Goal: Task Accomplishment & Management: Manage account settings

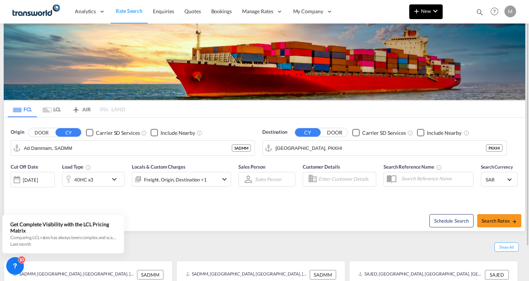
click at [425, 14] on button "New" at bounding box center [426, 11] width 33 height 15
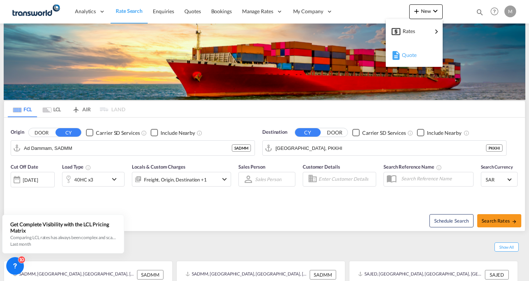
click at [408, 54] on span "Quote" at bounding box center [406, 55] width 8 height 15
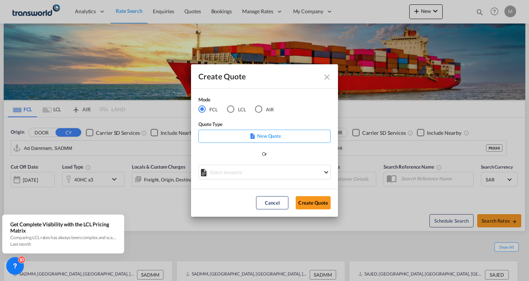
click at [274, 135] on p "New Quote" at bounding box center [264, 135] width 127 height 7
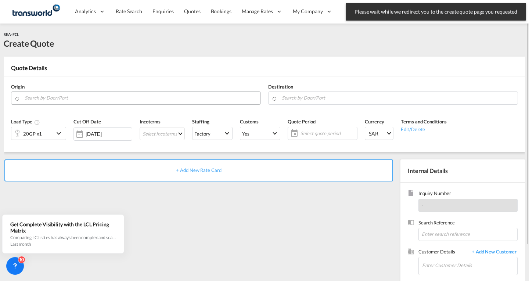
click at [60, 97] on input "Search by Door/Port" at bounding box center [141, 98] width 232 height 13
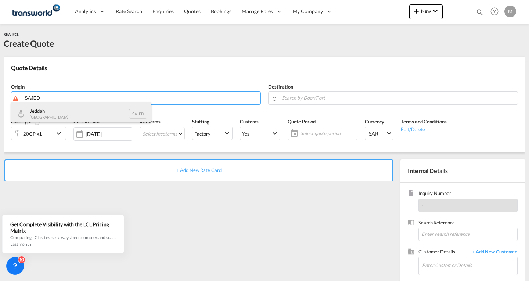
click at [44, 108] on div "Jeddah [GEOGRAPHIC_DATA] SAJED" at bounding box center [81, 114] width 140 height 22
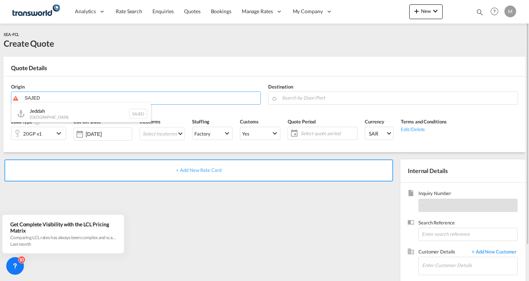
type input "Jeddah, SAJED"
click at [310, 96] on input "Search by Door/Port" at bounding box center [398, 98] width 232 height 13
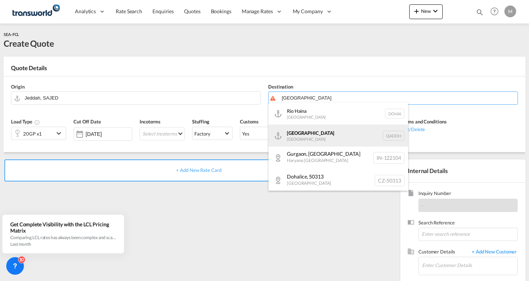
click at [317, 138] on div "Doha [GEOGRAPHIC_DATA] [GEOGRAPHIC_DATA]" at bounding box center [339, 136] width 140 height 22
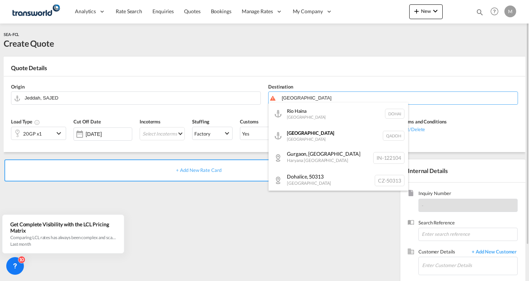
type input "[GEOGRAPHIC_DATA], QADOH"
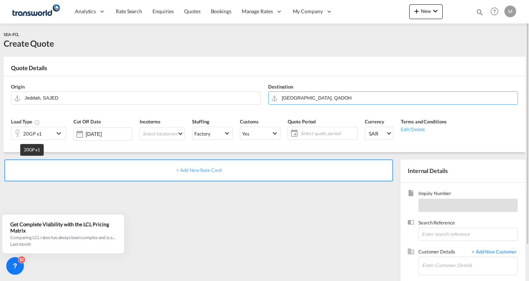
click at [35, 135] on div "20GP x1" at bounding box center [32, 134] width 19 height 10
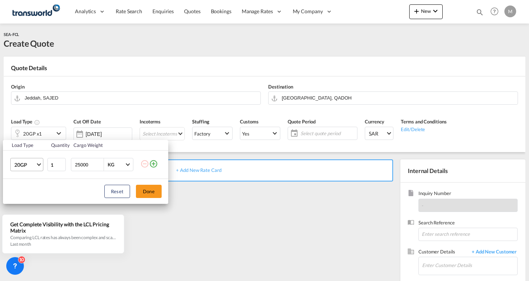
click at [28, 164] on span "20GP" at bounding box center [24, 164] width 21 height 7
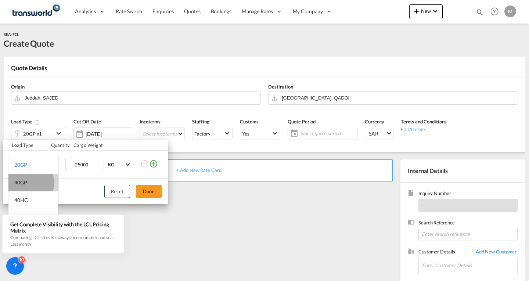
click at [22, 183] on div "40GP" at bounding box center [20, 182] width 13 height 7
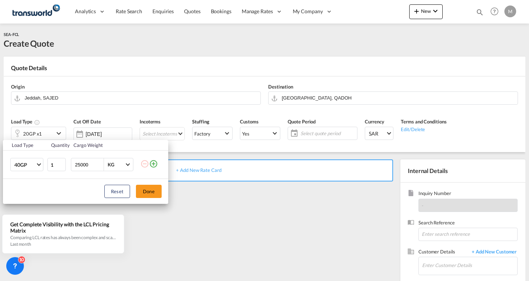
drag, startPoint x: 95, startPoint y: 162, endPoint x: 45, endPoint y: 168, distance: 50.3
click at [45, 168] on tr "40GP 1 25000 KG KG" at bounding box center [85, 165] width 165 height 28
type input "22000"
click at [149, 194] on button "Done" at bounding box center [149, 191] width 26 height 13
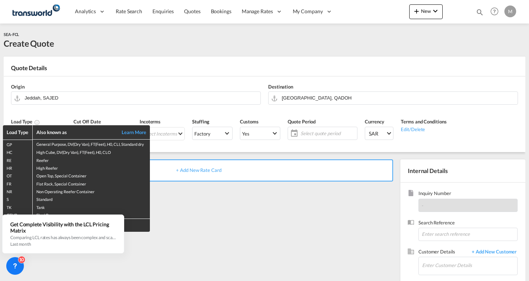
click at [160, 131] on div "Load Type Also known as Learn More GP General Purpose, DV(Dry Van), FT(Feet), H…" at bounding box center [264, 140] width 529 height 281
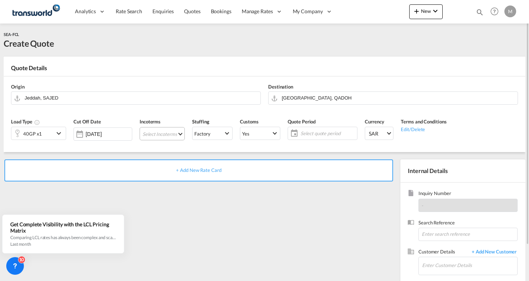
click at [158, 131] on md-select "Select Incoterms EXW - export Ex Works EXW - import Ex Works CIP - import Carri…" at bounding box center [162, 133] width 45 height 13
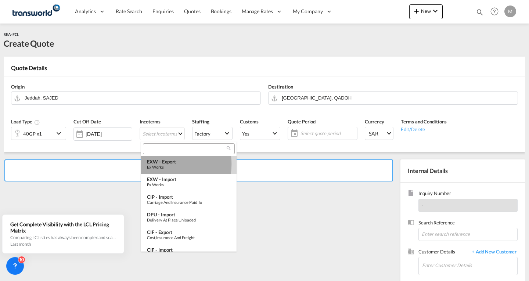
click at [158, 164] on div "EXW - export" at bounding box center [189, 162] width 84 height 6
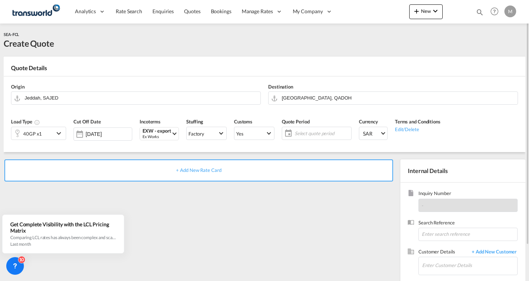
click at [313, 135] on span "Select quote period" at bounding box center [322, 133] width 55 height 7
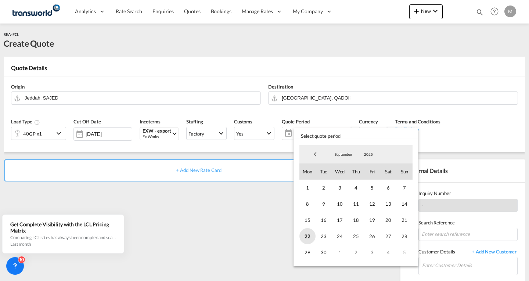
click at [305, 236] on span "22" at bounding box center [308, 236] width 16 height 16
click at [324, 252] on span "30" at bounding box center [324, 253] width 16 height 16
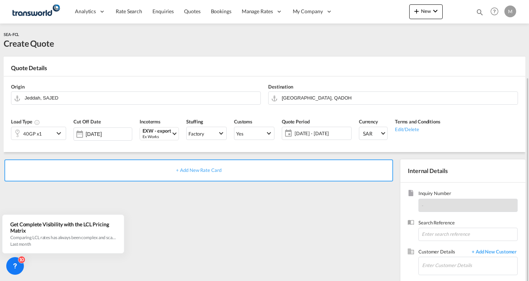
scroll to position [41, 0]
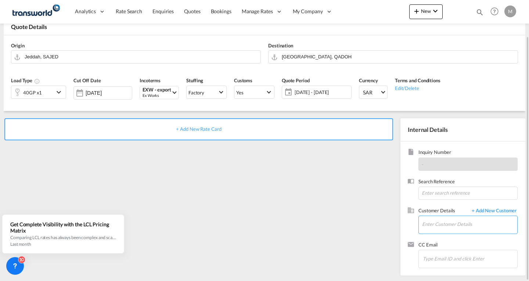
click at [446, 222] on input "Enter Customer Details" at bounding box center [469, 224] width 95 height 17
type input "L"
drag, startPoint x: 429, startPoint y: 225, endPoint x: 390, endPoint y: 220, distance: 38.5
click at [448, 222] on input "[PERSON_NAME]" at bounding box center [469, 224] width 95 height 17
type input "R"
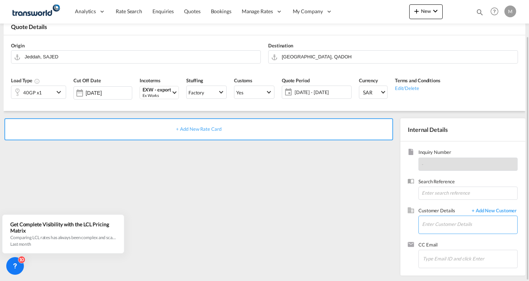
paste input "LANDBRIDGE"
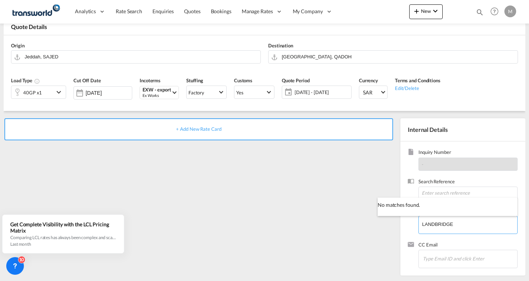
type input "LANDBRIDGE"
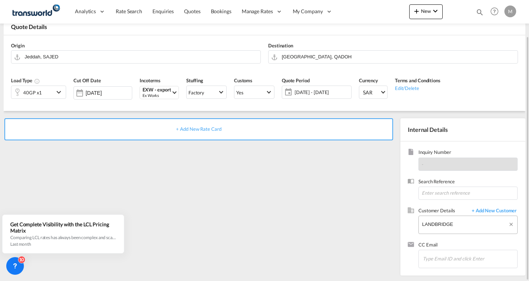
drag, startPoint x: 465, startPoint y: 221, endPoint x: 428, endPoint y: 227, distance: 37.3
click at [487, 211] on span "+ Add New Customer" at bounding box center [493, 211] width 50 height 8
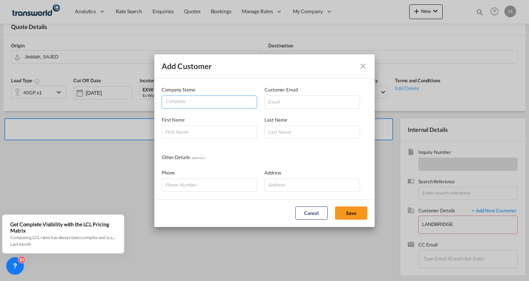
click at [201, 101] on input "Company" at bounding box center [211, 101] width 92 height 11
paste input "LANDBRIDGE"
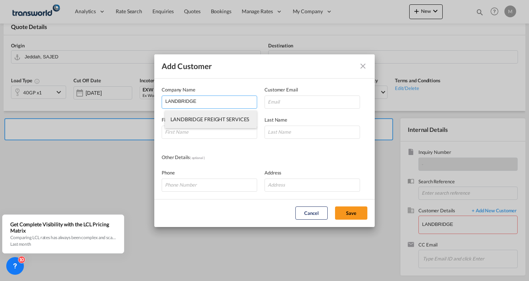
click at [190, 121] on span "LANDBRIDGE FREIGHT SERVICES" at bounding box center [210, 119] width 79 height 6
type input "LANDBRIDGE FREIGHT SERVICES"
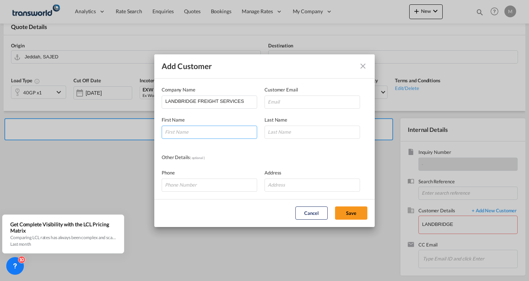
click at [194, 133] on input "Add Customer Company ..." at bounding box center [210, 132] width 96 height 13
type input "[PERSON_NAME]"
click at [288, 134] on input "Add Customer Company ..." at bounding box center [313, 132] width 96 height 13
type input "MULLA"
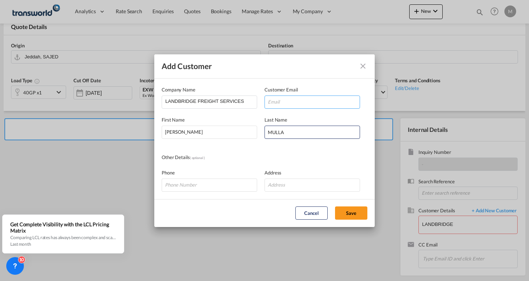
click at [280, 105] on input "Add Customer Company ..." at bounding box center [313, 102] width 96 height 13
paste input "[PERSON_NAME] <[PERSON_NAME][EMAIL_ADDRESS][DOMAIN_NAME]>"
drag, startPoint x: 299, startPoint y: 99, endPoint x: 231, endPoint y: 103, distance: 68.5
click at [231, 103] on div "Company Name LANDBRIDGE FREIGHT SERVICES Customer Email [PERSON_NAME] <[PERSON_…" at bounding box center [265, 97] width 206 height 23
click at [324, 101] on input "[PERSON_NAME][EMAIL_ADDRESS][DOMAIN_NAME]>" at bounding box center [313, 102] width 96 height 13
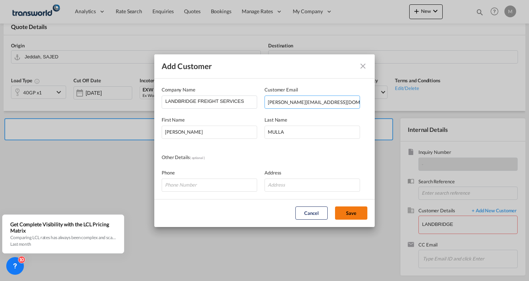
type input "[PERSON_NAME][EMAIL_ADDRESS][DOMAIN_NAME]"
click at [346, 211] on button "Save" at bounding box center [351, 213] width 32 height 13
type input "LANDBRIDGE FREIGHT SERVICES, [PERSON_NAME], [PERSON_NAME][EMAIL_ADDRESS][DOMAIN…"
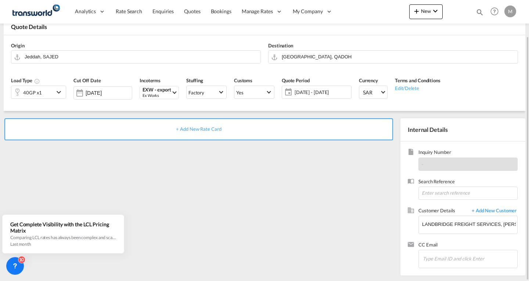
click at [207, 130] on span "+ Add New Rate Card" at bounding box center [198, 129] width 45 height 6
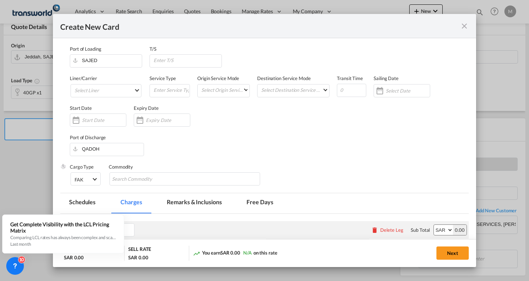
type input "Basic Ocean Freight"
select select "per equipment"
click at [93, 90] on md-select "Select Liner 2HM LOGISTICS D.O.O. / TWKS-KOPER 3P LOGISTICS / TWKS-[GEOGRAPHIC_…" at bounding box center [106, 90] width 71 height 13
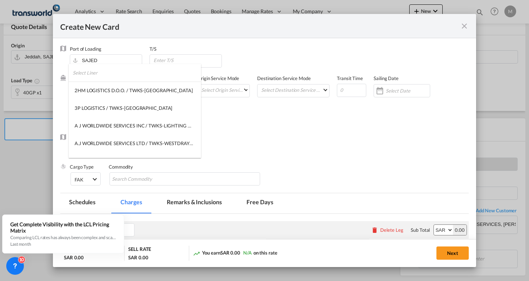
click at [99, 71] on input "search" at bounding box center [137, 73] width 128 height 18
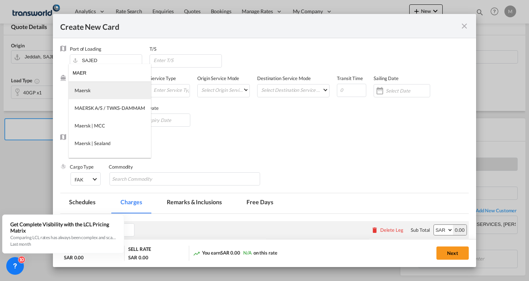
type input "MAER"
click at [94, 89] on md-option "Maersk" at bounding box center [110, 91] width 82 height 18
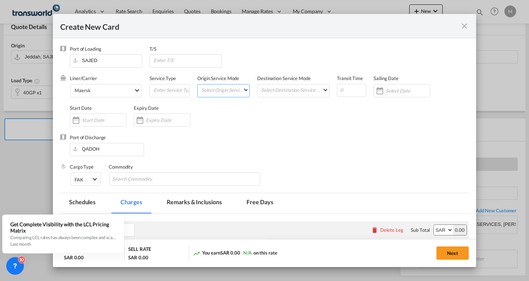
click at [213, 91] on md-select "Select Origin Service Mode SD [GEOGRAPHIC_DATA]" at bounding box center [225, 90] width 49 height 10
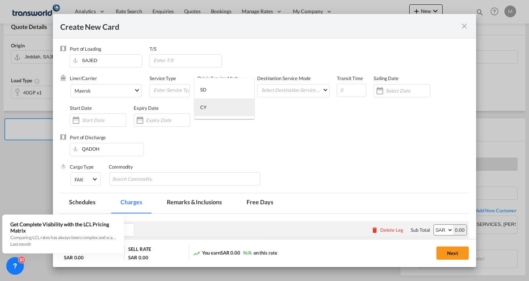
click at [207, 108] on md-option "CY" at bounding box center [224, 108] width 60 height 18
click at [167, 91] on input "Create New CardPort ..." at bounding box center [171, 90] width 37 height 11
click at [279, 86] on md-select "Select Destination Service Mode SD [GEOGRAPHIC_DATA]" at bounding box center [295, 90] width 69 height 10
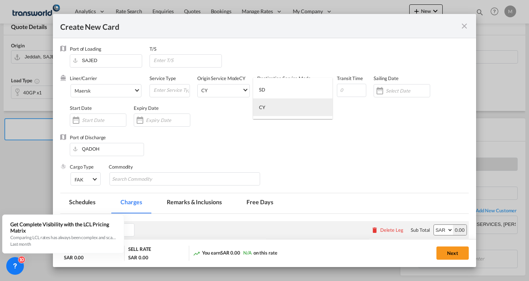
click at [263, 107] on div "CY" at bounding box center [262, 107] width 6 height 7
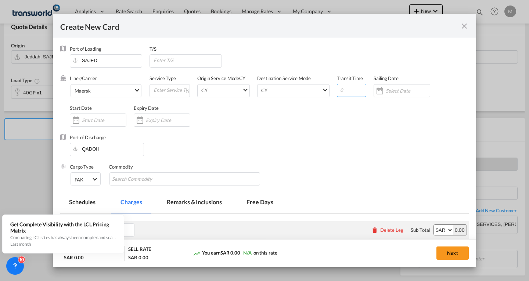
click at [343, 93] on input "Create New CardPort ..." at bounding box center [351, 90] width 29 height 13
type input "12"
click at [388, 89] on input "Create New CardPort ..." at bounding box center [408, 91] width 44 height 6
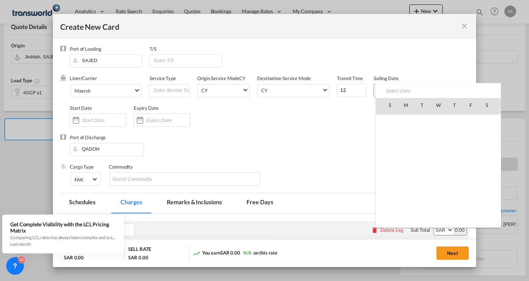
scroll to position [170314, 0]
drag, startPoint x: 420, startPoint y: 183, endPoint x: 411, endPoint y: 182, distance: 9.2
click at [420, 183] on span "23" at bounding box center [422, 186] width 15 height 15
type input "[DATE]"
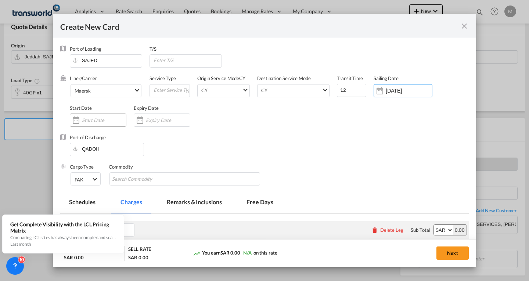
click at [90, 119] on input "Create New CardPort ..." at bounding box center [104, 120] width 44 height 6
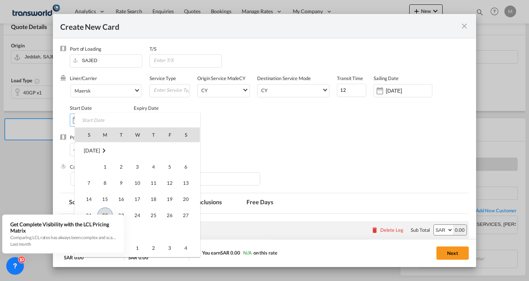
click at [328, 147] on div at bounding box center [264, 140] width 529 height 281
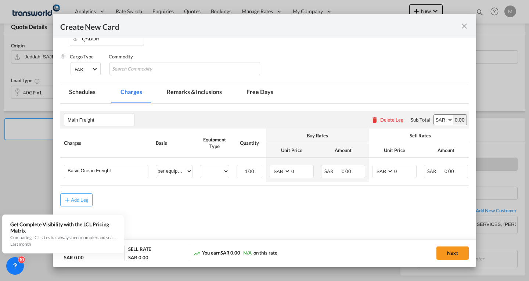
scroll to position [37, 0]
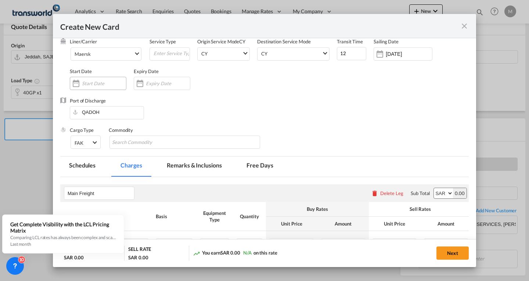
click at [100, 81] on input "Create New CardPort ..." at bounding box center [104, 84] width 44 height 6
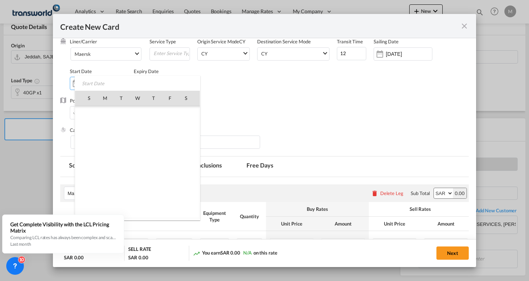
scroll to position [170314, 0]
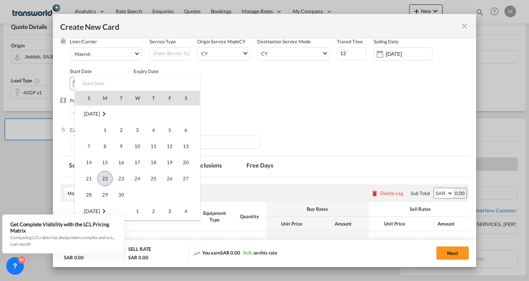
click at [107, 179] on span "22" at bounding box center [104, 178] width 15 height 15
type input "[DATE]"
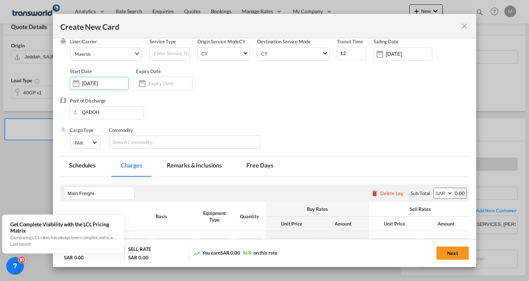
click at [164, 76] on div "Expiry Date" at bounding box center [168, 82] width 64 height 29
click at [165, 83] on input "Create New CardPort ..." at bounding box center [170, 84] width 44 height 6
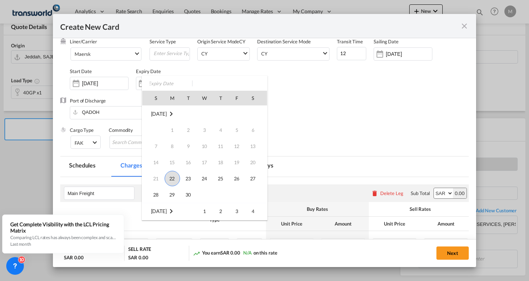
click at [191, 193] on span "30" at bounding box center [188, 195] width 15 height 15
type input "[DATE]"
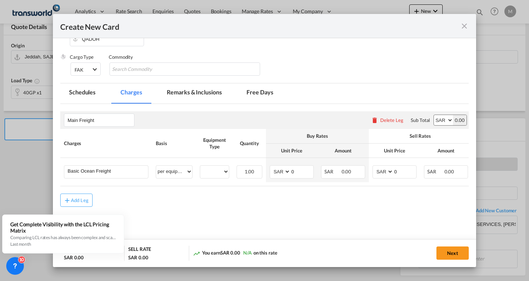
scroll to position [110, 0]
click at [142, 65] on input "Chips input." at bounding box center [145, 69] width 67 height 12
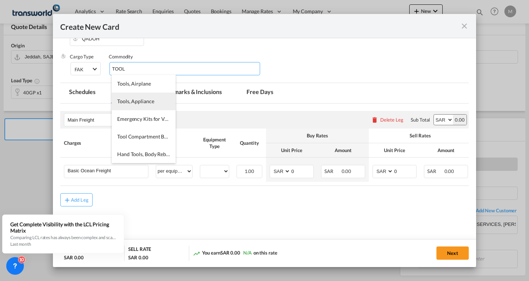
type input "TOOL"
click at [144, 100] on span "Tools, Appliance" at bounding box center [135, 101] width 37 height 6
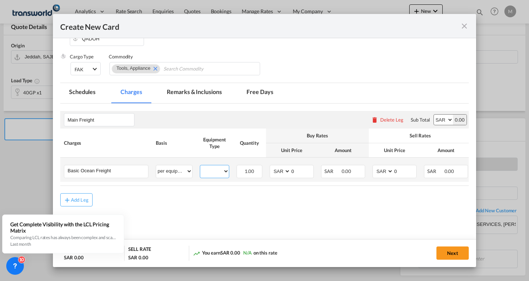
click at [211, 172] on select "40GP" at bounding box center [214, 172] width 29 height 10
select select "40GP"
click at [200, 167] on select "40GP" at bounding box center [214, 172] width 29 height 10
click at [280, 174] on select "AED AFN ALL AMD ANG AOA ARS AUD AWG AZN BAM BBD BDT BGN BHD BIF BMD BND [PERSON…" at bounding box center [280, 172] width 19 height 10
select select "string:USD"
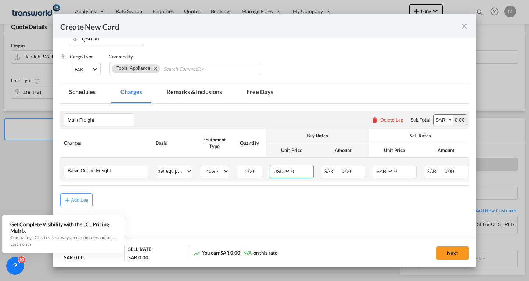
click at [271, 167] on select "AED AFN ALL AMD ANG AOA ARS AUD AWG AZN BAM BBD BDT BGN BHD BIF BMD BND [PERSON…" at bounding box center [280, 172] width 19 height 10
click at [299, 169] on input "0" at bounding box center [302, 170] width 23 height 11
type input "1500"
click at [381, 173] on select "AED AFN ALL AMD ANG AOA ARS AUD AWG AZN BAM BBD BDT BGN BHD BIF BMD BND [PERSON…" at bounding box center [383, 172] width 19 height 10
select select "string:USD"
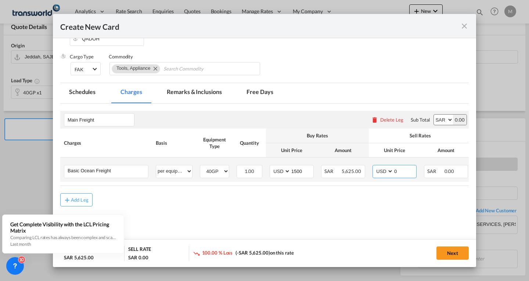
click at [374, 167] on select "AED AFN ALL AMD ANG AOA ARS AUD AWG AZN BAM BBD BDT BGN BHD BIF BMD BND [PERSON…" at bounding box center [383, 172] width 19 height 10
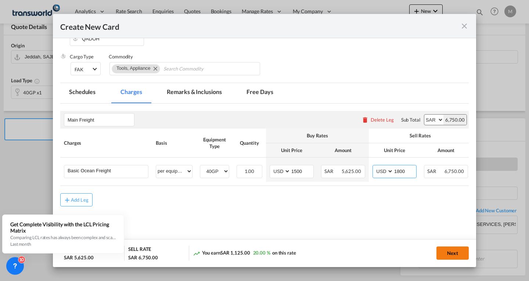
type input "1800"
drag, startPoint x: 442, startPoint y: 254, endPoint x: 438, endPoint y: 246, distance: 8.6
click at [442, 254] on button "Next" at bounding box center [453, 253] width 32 height 13
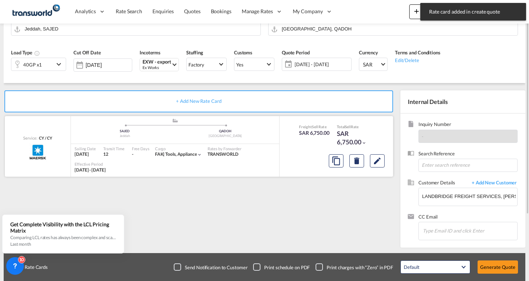
scroll to position [0, 0]
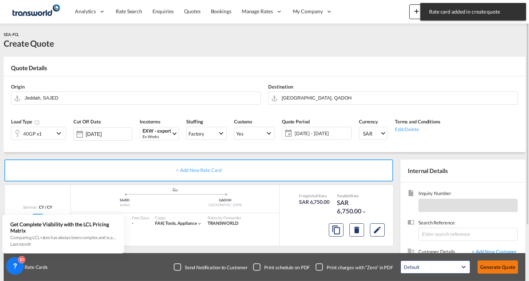
click at [497, 269] on button "Generate Quote" at bounding box center [498, 267] width 40 height 13
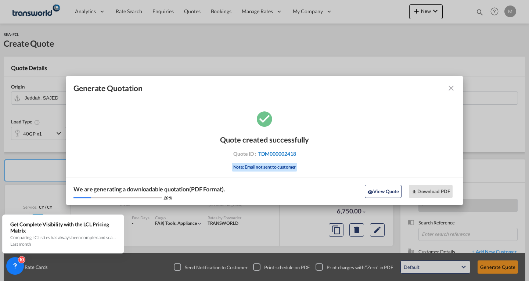
click at [276, 155] on span "TDM000002418" at bounding box center [277, 154] width 38 height 7
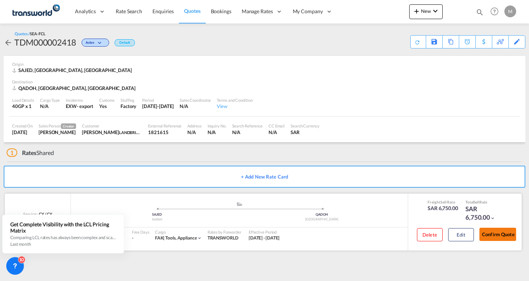
click at [494, 236] on button "Confirm Quote" at bounding box center [498, 234] width 37 height 13
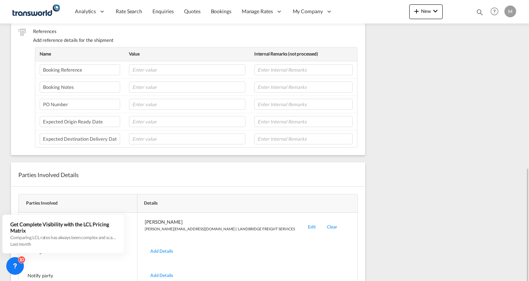
scroll to position [247, 0]
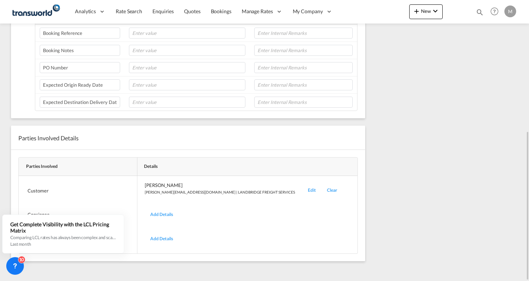
click at [303, 189] on div "Edit" at bounding box center [312, 190] width 19 height 17
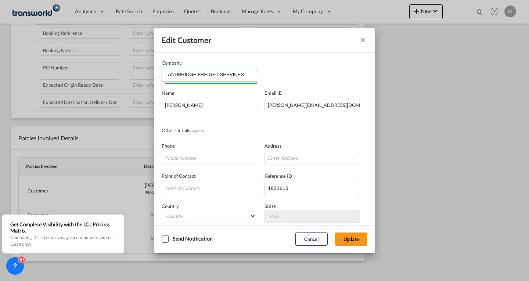
drag, startPoint x: 242, startPoint y: 77, endPoint x: 246, endPoint y: 77, distance: 4.0
click at [243, 77] on input "LANDBRIDGE FREIGHT SERVICES" at bounding box center [211, 74] width 92 height 11
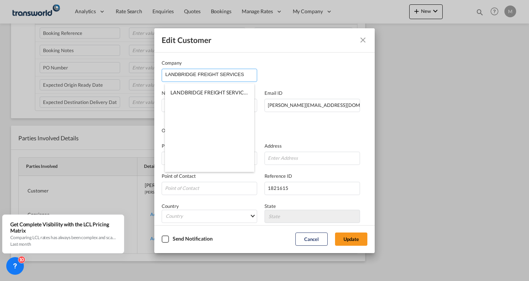
click at [246, 72] on input "LANDBRIDGE FREIGHT SERVICES" at bounding box center [211, 74] width 92 height 11
click at [209, 93] on span "LANDBRIDGE FREIGHT SERVICES" at bounding box center [210, 92] width 79 height 6
type input "LANDBRIDGE FREIGHT SERVICES"
type input "[EMAIL_ADDRESS][DOMAIN_NAME]"
type input "70333249"
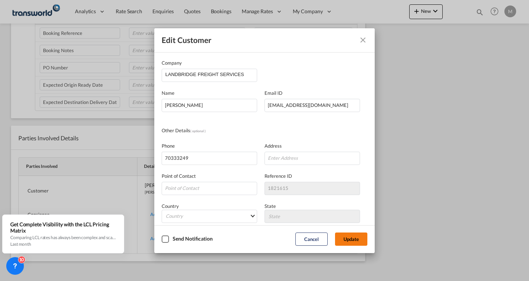
click at [354, 240] on button "Update" at bounding box center [351, 239] width 32 height 13
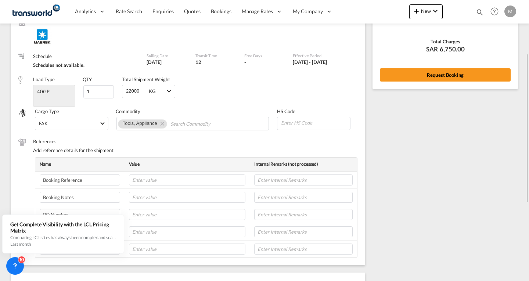
scroll to position [0, 0]
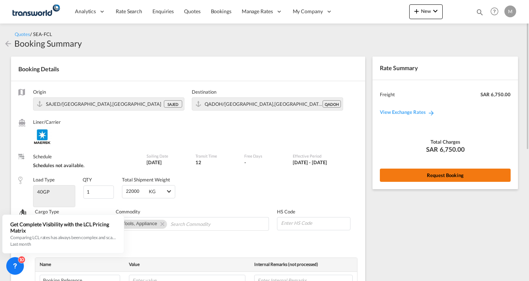
click at [463, 174] on button "Request Booking" at bounding box center [445, 175] width 131 height 13
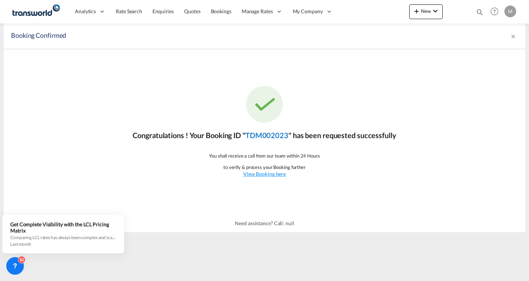
click at [257, 135] on link "TDM002023" at bounding box center [267, 135] width 43 height 9
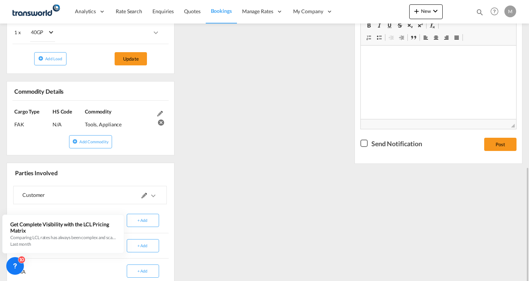
scroll to position [271, 0]
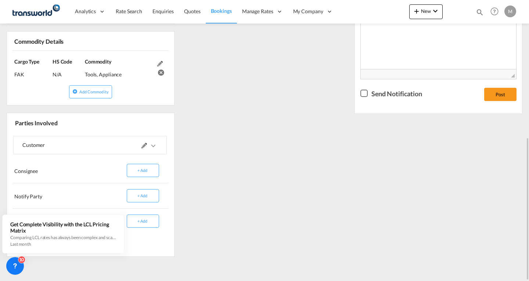
click at [145, 146] on md-icon at bounding box center [145, 146] width 6 height 6
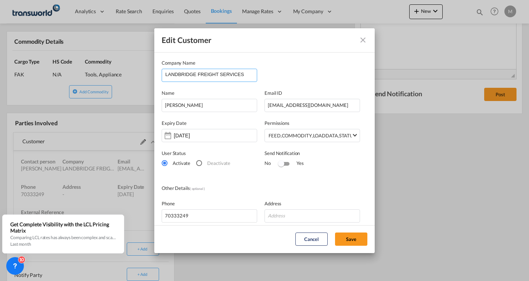
click at [220, 74] on input "LANDBRIDGE FREIGHT SERVICES" at bounding box center [211, 74] width 92 height 11
click at [246, 73] on input "LANDBRIDGE FREIGHT SERVICES" at bounding box center [211, 74] width 92 height 11
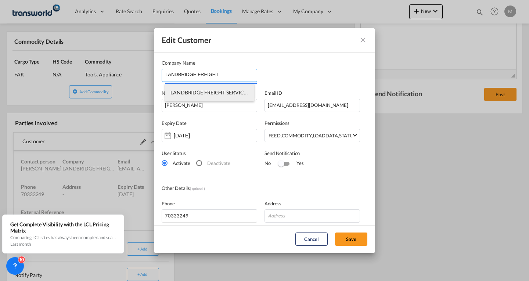
click at [202, 90] on span "LANDBRIDGE FREIGHT SERVICES" at bounding box center [210, 92] width 79 height 6
type input "LANDBRIDGE FREIGHT SERVICES"
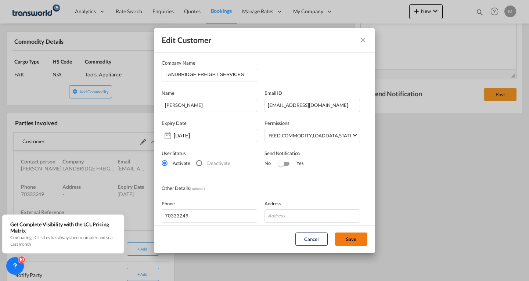
click at [353, 245] on button "Save" at bounding box center [351, 239] width 32 height 13
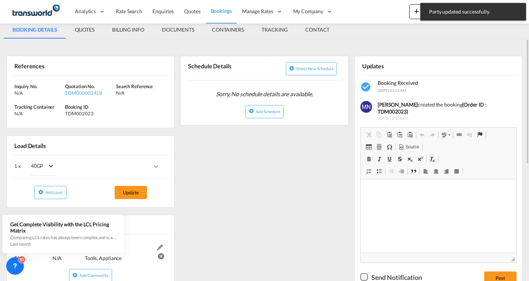
scroll to position [0, 0]
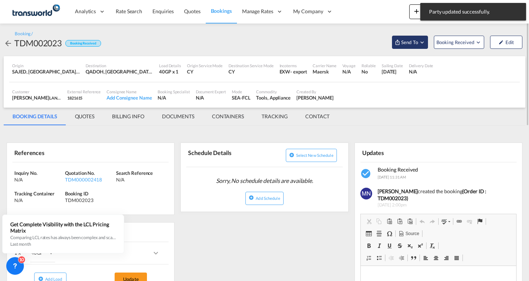
click at [408, 40] on span "Send To" at bounding box center [410, 42] width 18 height 7
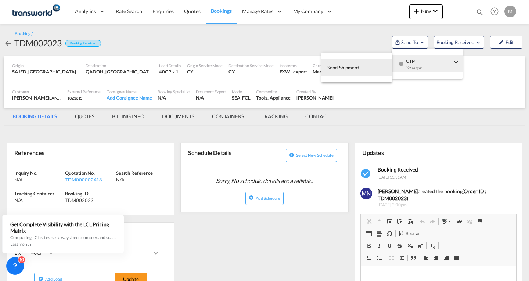
click at [346, 69] on span "Send Shipment" at bounding box center [344, 68] width 32 height 12
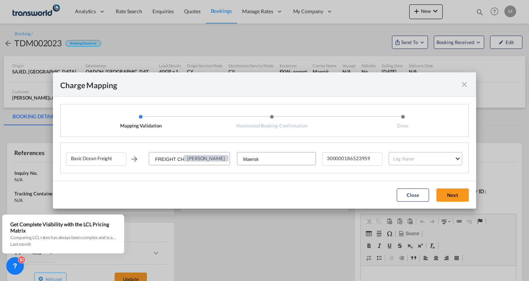
click at [405, 161] on md-select "Leg Name HANDLING ORIGIN VESSEL HANDLING DESTINATION OTHERS TL PICK UP CUSTOMS …" at bounding box center [426, 158] width 74 height 13
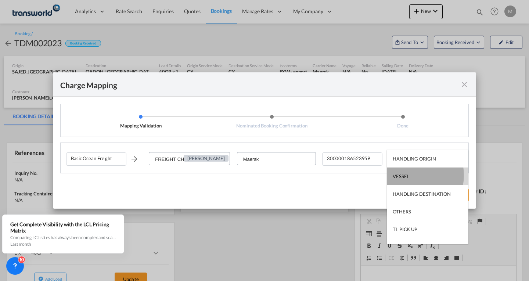
click at [405, 175] on div "VESSEL" at bounding box center [401, 176] width 17 height 7
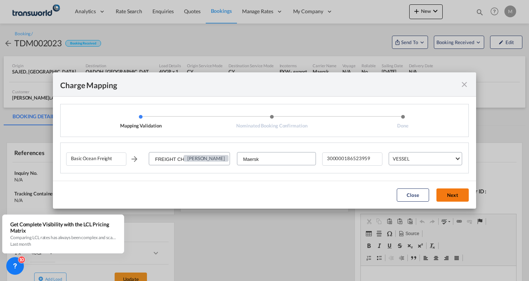
click at [459, 197] on button "Next" at bounding box center [453, 195] width 32 height 13
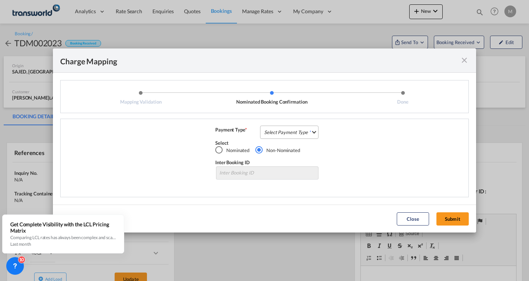
click at [285, 130] on md-select "Select Payment Type COLLECT PREPAID" at bounding box center [289, 132] width 58 height 13
click at [282, 149] on div "PREPAID" at bounding box center [274, 149] width 19 height 7
click at [449, 220] on button "Submit" at bounding box center [453, 219] width 32 height 13
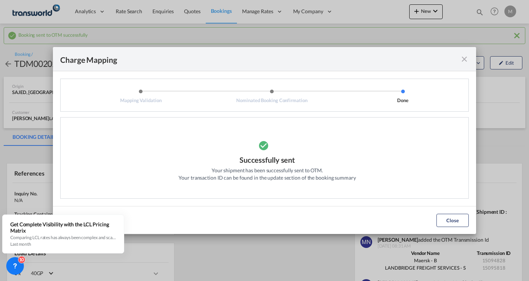
click at [466, 61] on md-icon "icon-close fg-AAA8AD cursor" at bounding box center [464, 59] width 9 height 9
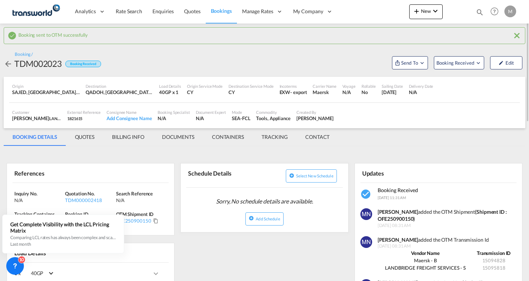
click at [399, 217] on strong "(Shipment ID : OFE250900150)" at bounding box center [442, 216] width 129 height 14
copy strong "OFE250900150"
